Goal: Information Seeking & Learning: Learn about a topic

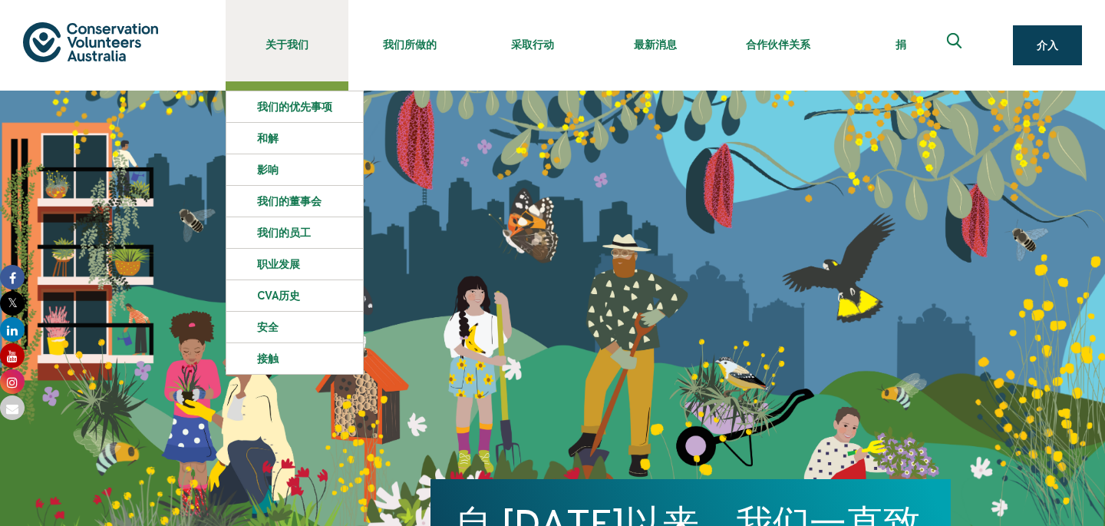
click at [285, 45] on font "关于我们" at bounding box center [287, 44] width 43 height 12
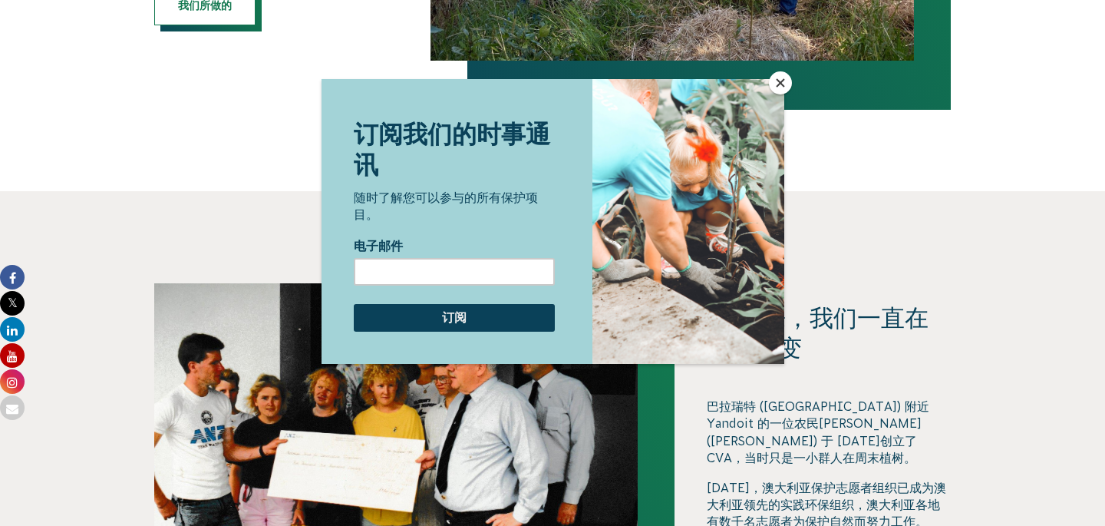
scroll to position [1240, 0]
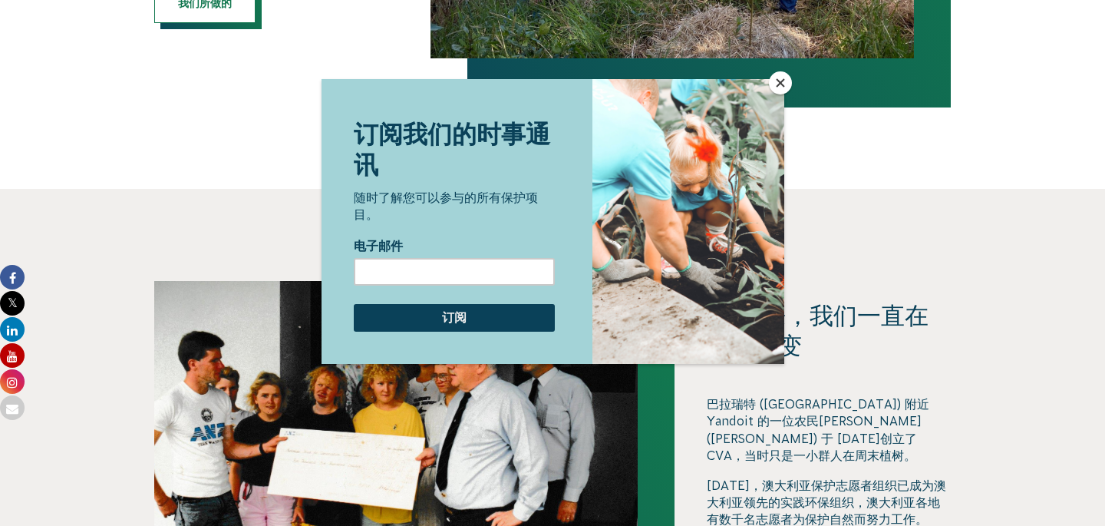
click at [780, 83] on button "关闭" at bounding box center [780, 82] width 23 height 23
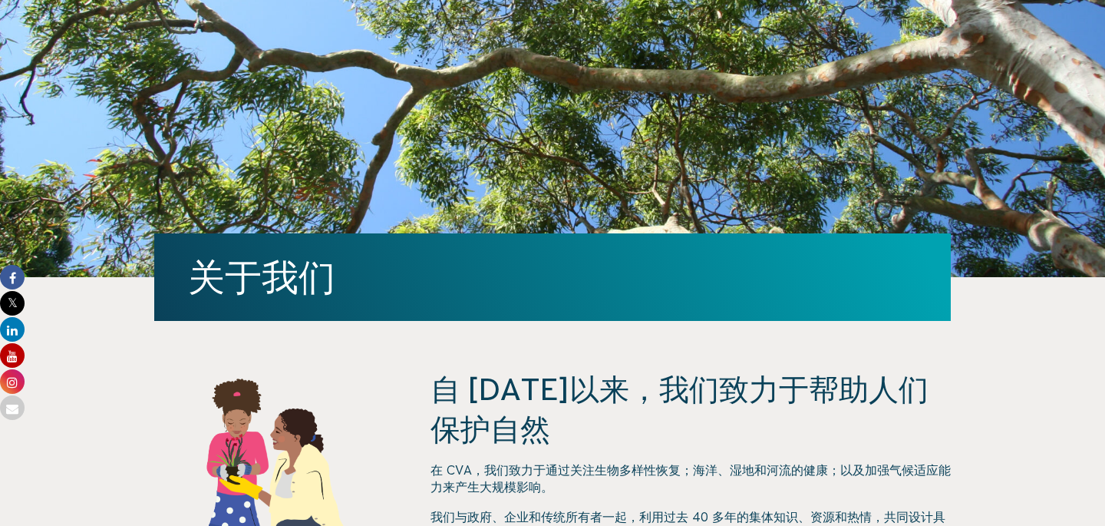
scroll to position [167, 0]
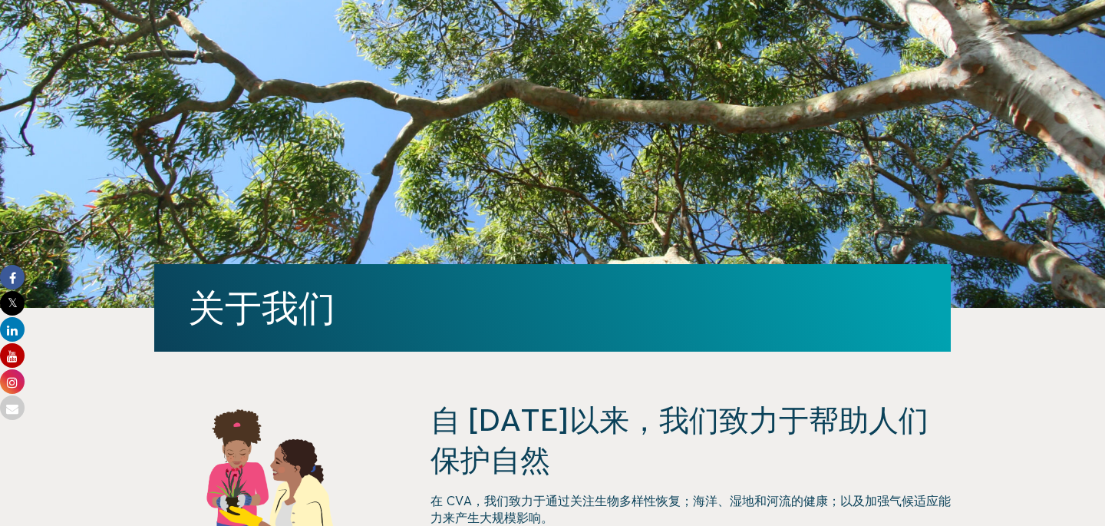
click at [527, 261] on div "关于我们" at bounding box center [552, 116] width 797 height 384
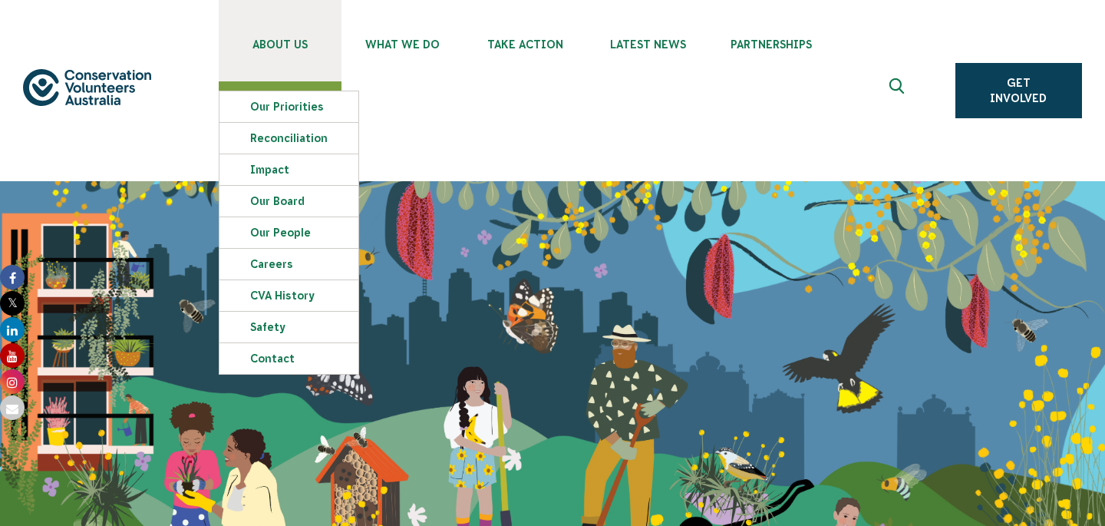
click at [293, 44] on span "About Us" at bounding box center [280, 44] width 123 height 12
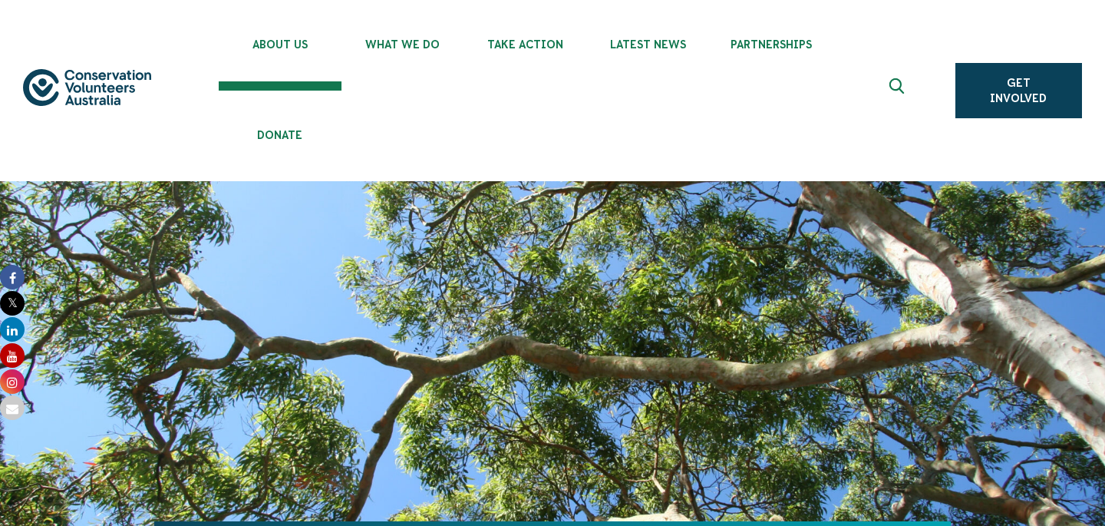
click at [1083, 39] on div "About Us Our Priorities Reconciliation Impact Our Board Our People Careers CVA …" at bounding box center [552, 90] width 1091 height 181
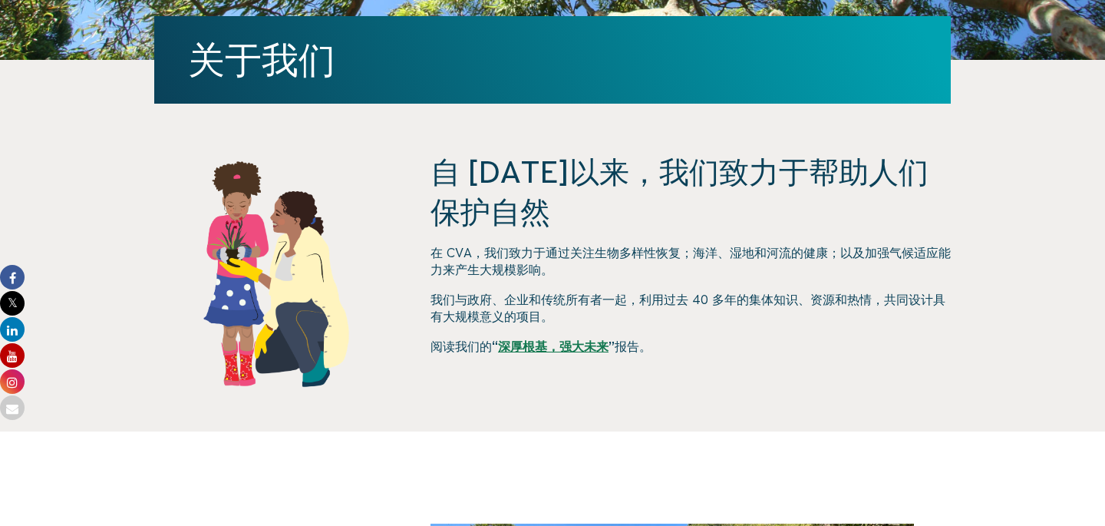
scroll to position [418, 0]
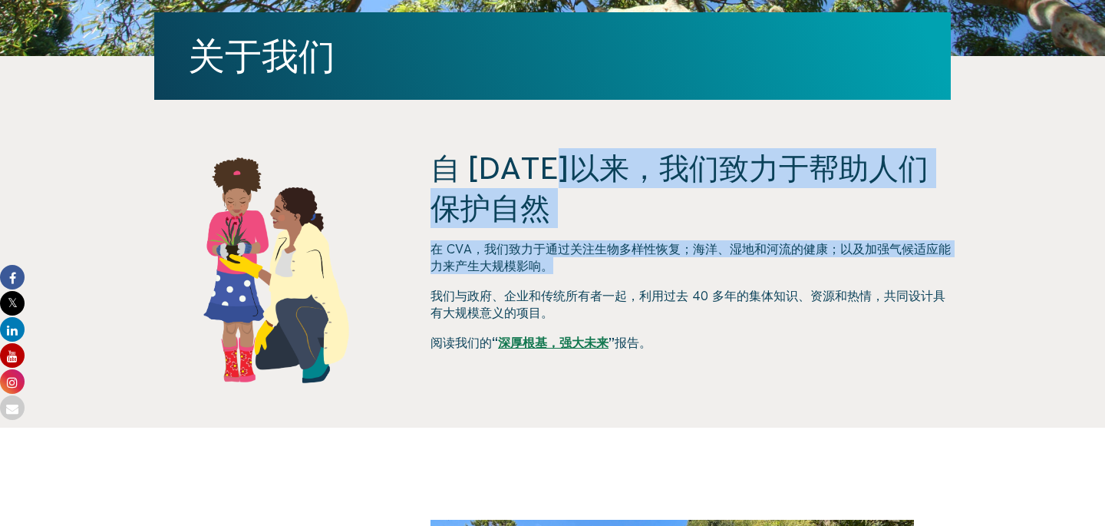
drag, startPoint x: 439, startPoint y: 171, endPoint x: 564, endPoint y: 259, distance: 153.1
click at [565, 260] on div "自 1982 年以来，我们致力于帮助人们保护自然 在 CVA，我们致力于通过关注生物多样性恢复；海洋、湿地和河流的健康；以及加强气候适应能力来产生大规模影响。…" at bounding box center [691, 287] width 520 height 279
copy div "自 1982 年以来，我们致力于帮助人们保护自然 在 CVA，我们致力于通过关注生物多样性恢复；海洋、湿地和河流的健康；以及加强气候适应能力来产生大规模影响。"
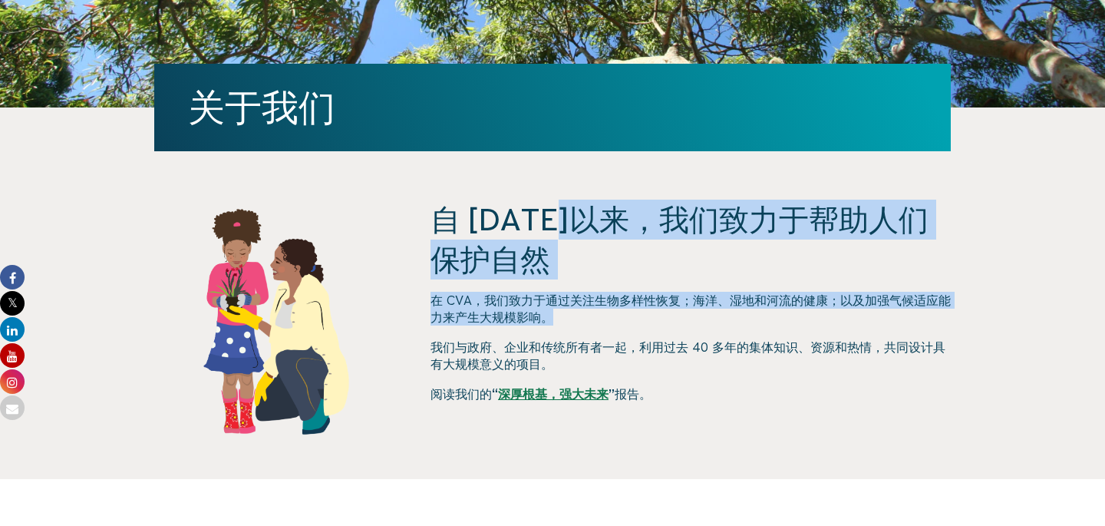
scroll to position [372, 0]
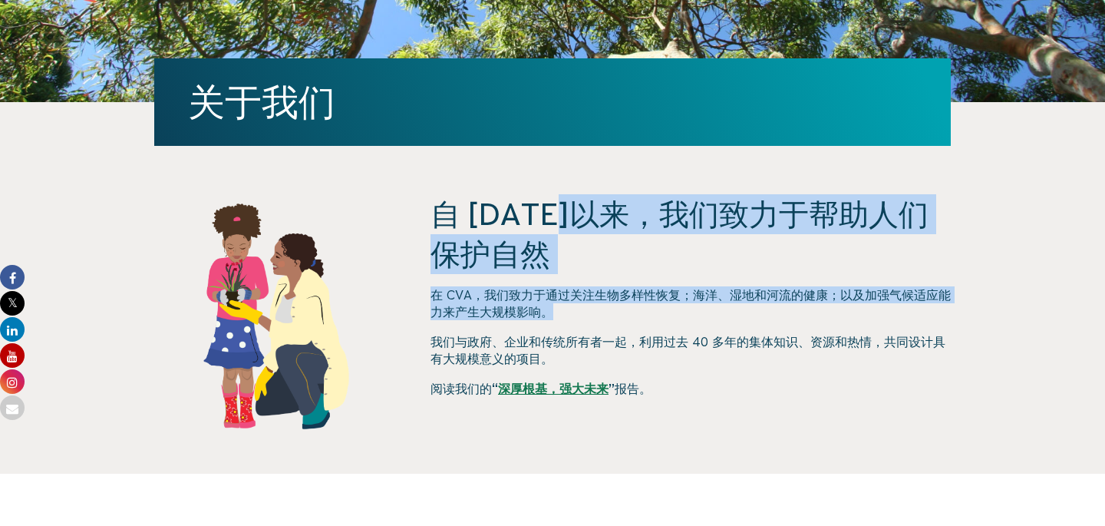
click at [964, 266] on div "自 1982 年以来，我们致力于帮助人们保护自然 在 CVA，我们致力于通过关注生物多样性恢复；海洋、湿地和河流的健康；以及加强气候适应能力来产生大规模影响。…" at bounding box center [552, 333] width 829 height 279
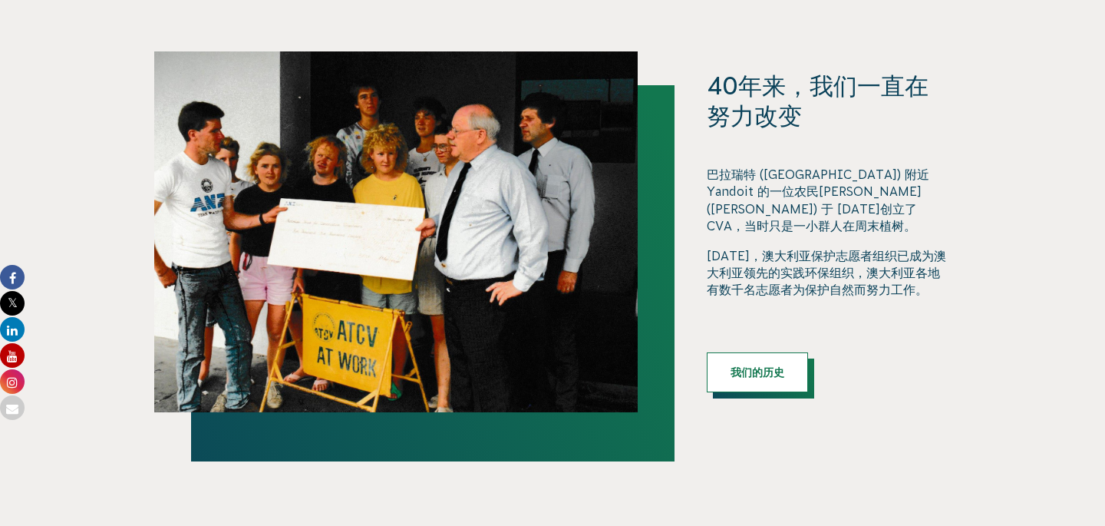
scroll to position [1464, 0]
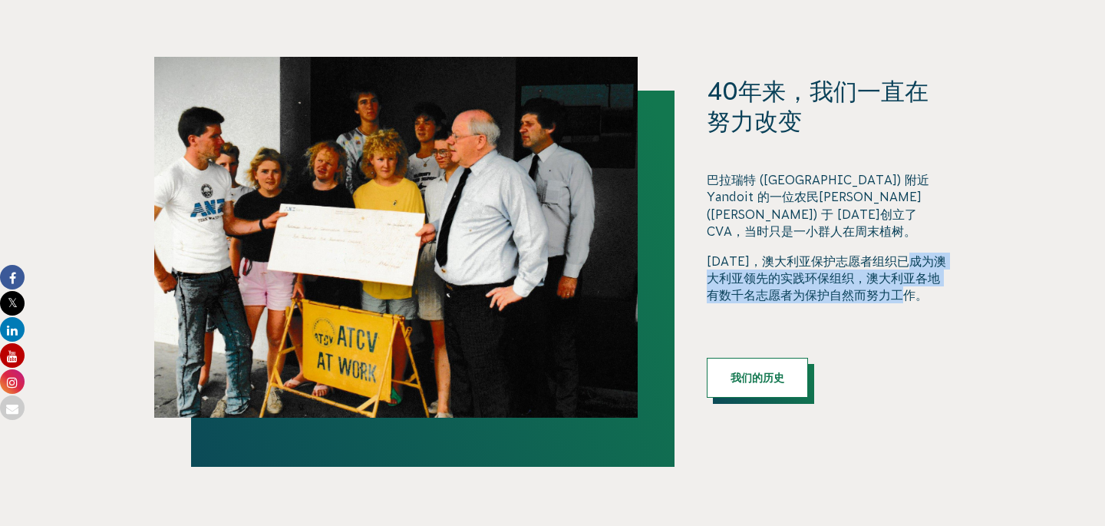
drag, startPoint x: 708, startPoint y: 270, endPoint x: 945, endPoint y: 291, distance: 238.0
click at [945, 291] on p "[DATE]，澳大利亚保护志愿者组织已成为澳大利亚领先的实践环保组织，澳大利亚各地有数千名志愿者为保护自然而努力工作。" at bounding box center [829, 277] width 244 height 51
copy font "澳大利亚领先的实践环保组织，澳大利亚各地有数千名志愿者为保护自然而努力工作。"
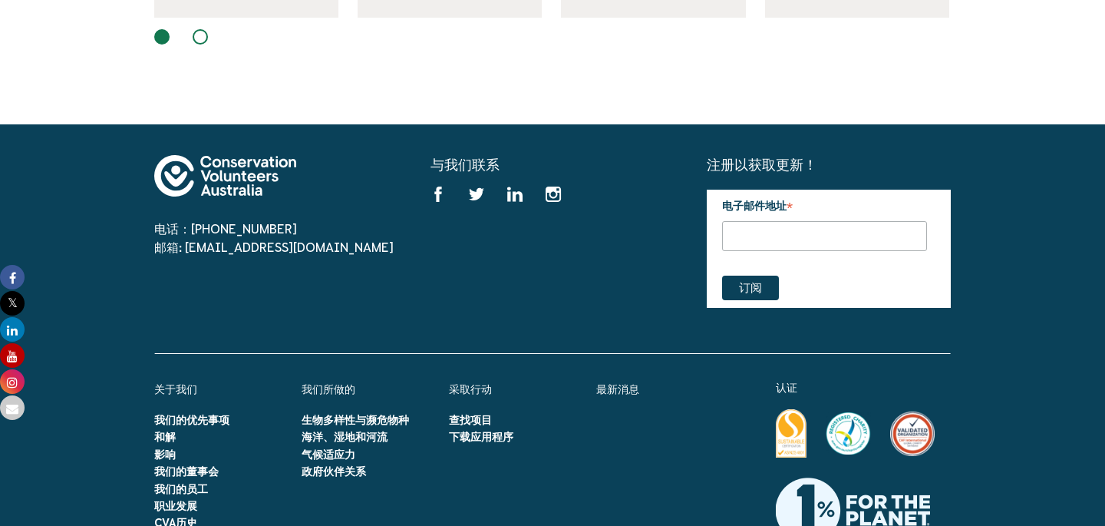
scroll to position [2618, 0]
